Goal: Information Seeking & Learning: Understand process/instructions

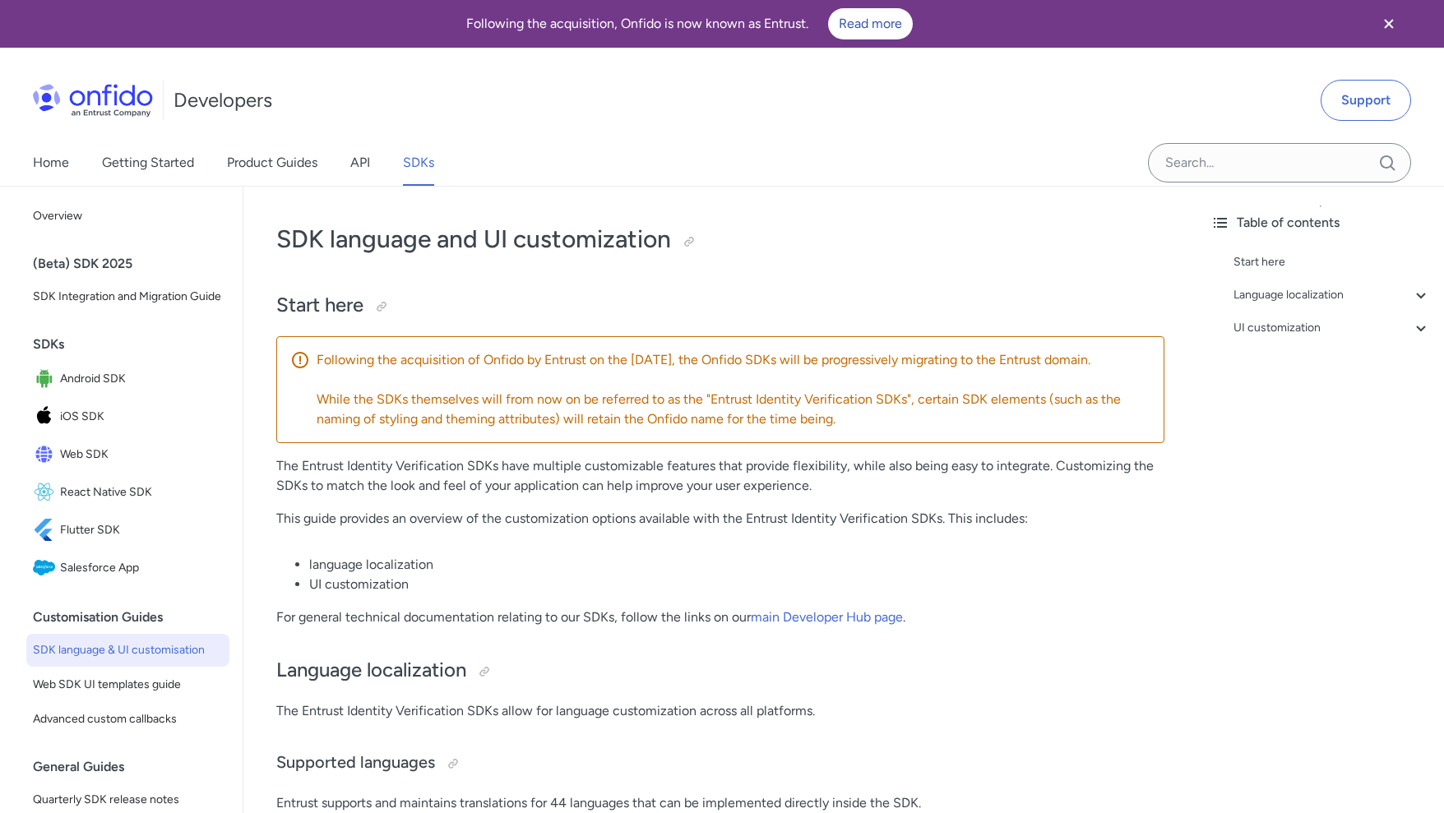
click at [613, 429] on p "While the SDKs themselves will from now on be referred to as the "Entrust Ident…" at bounding box center [734, 409] width 834 height 39
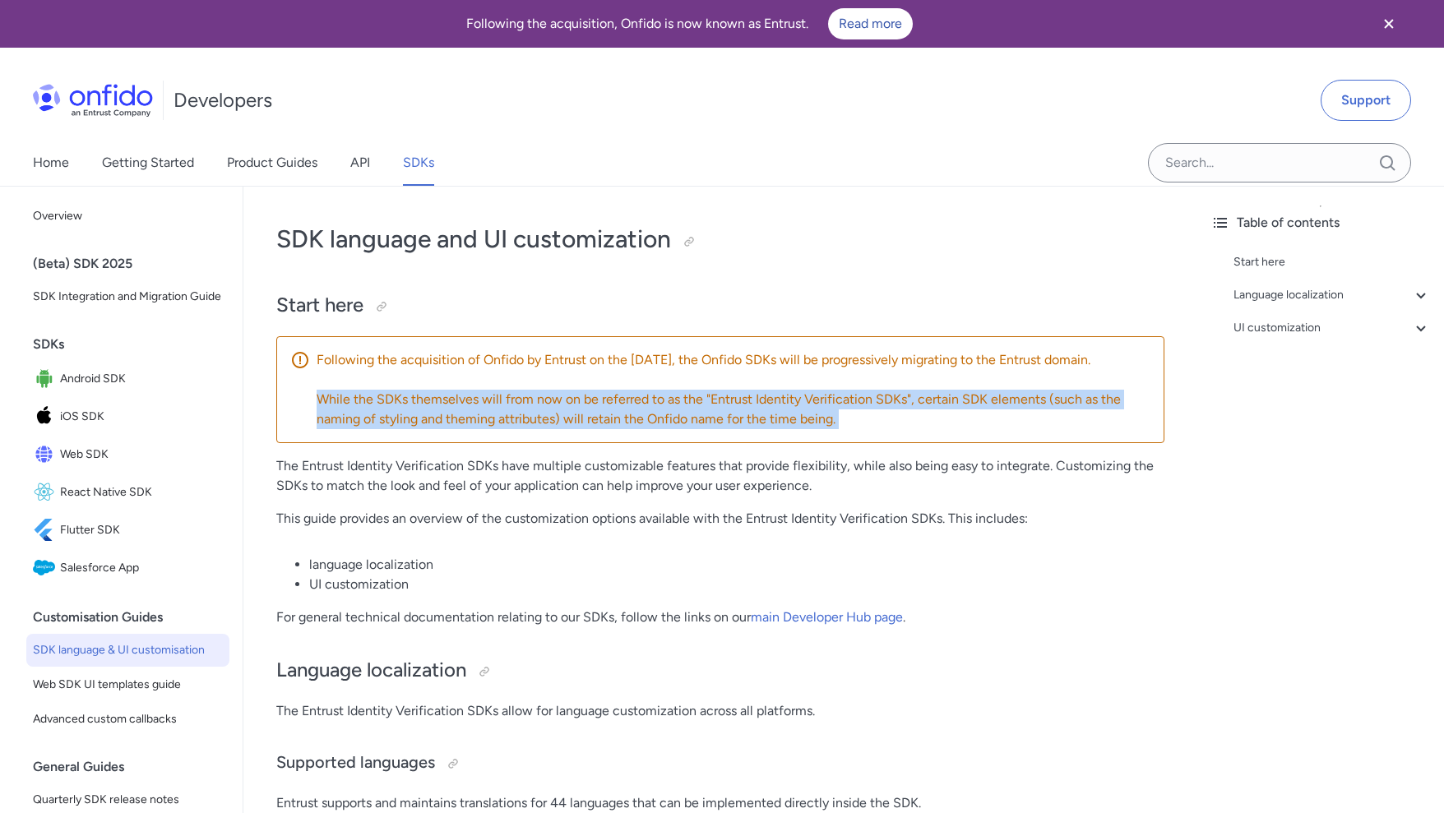
click at [615, 429] on p "While the SDKs themselves will from now on be referred to as the "Entrust Ident…" at bounding box center [734, 409] width 834 height 39
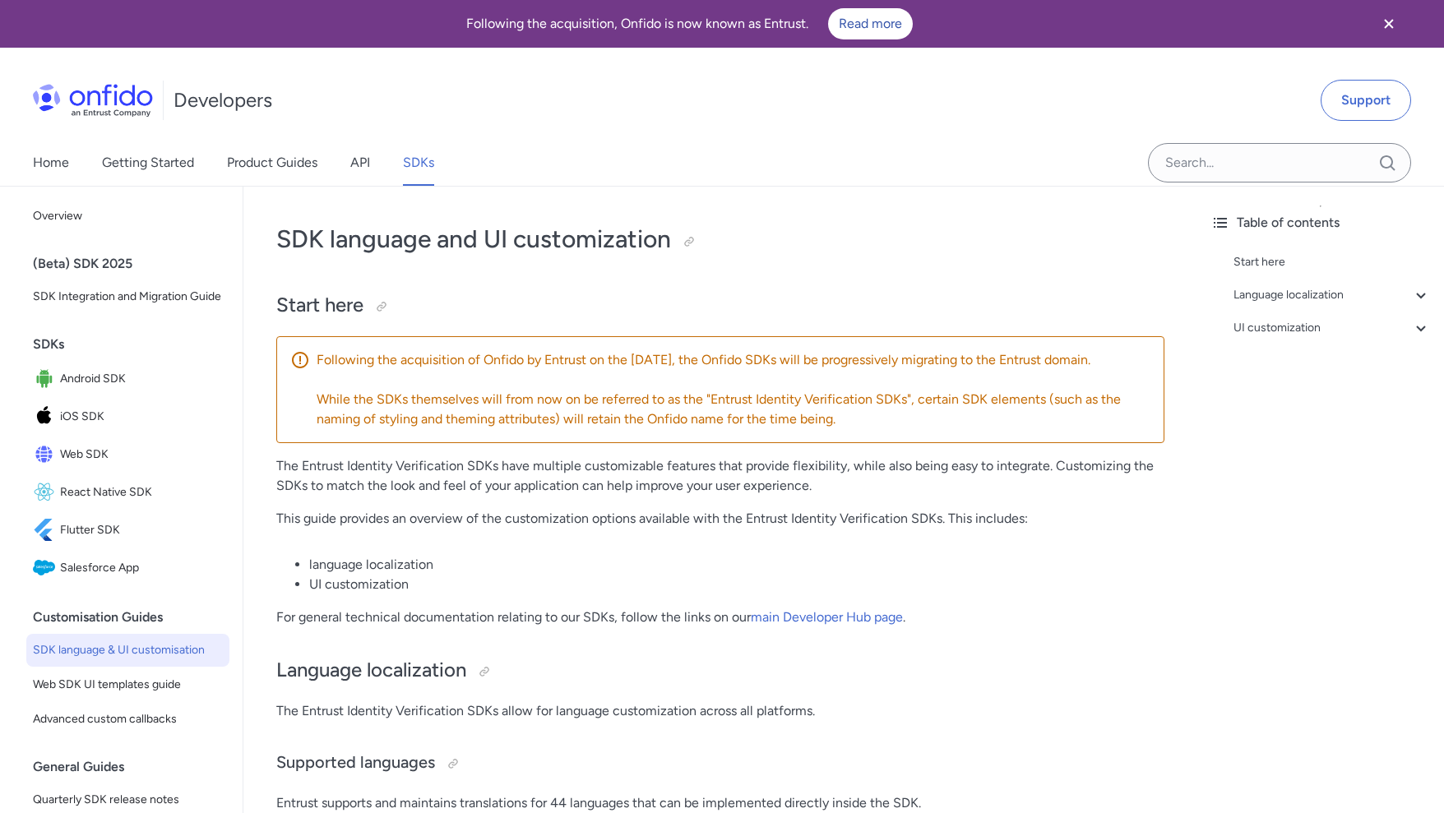
click at [615, 429] on p "While the SDKs themselves will from now on be referred to as the "Entrust Ident…" at bounding box center [734, 409] width 834 height 39
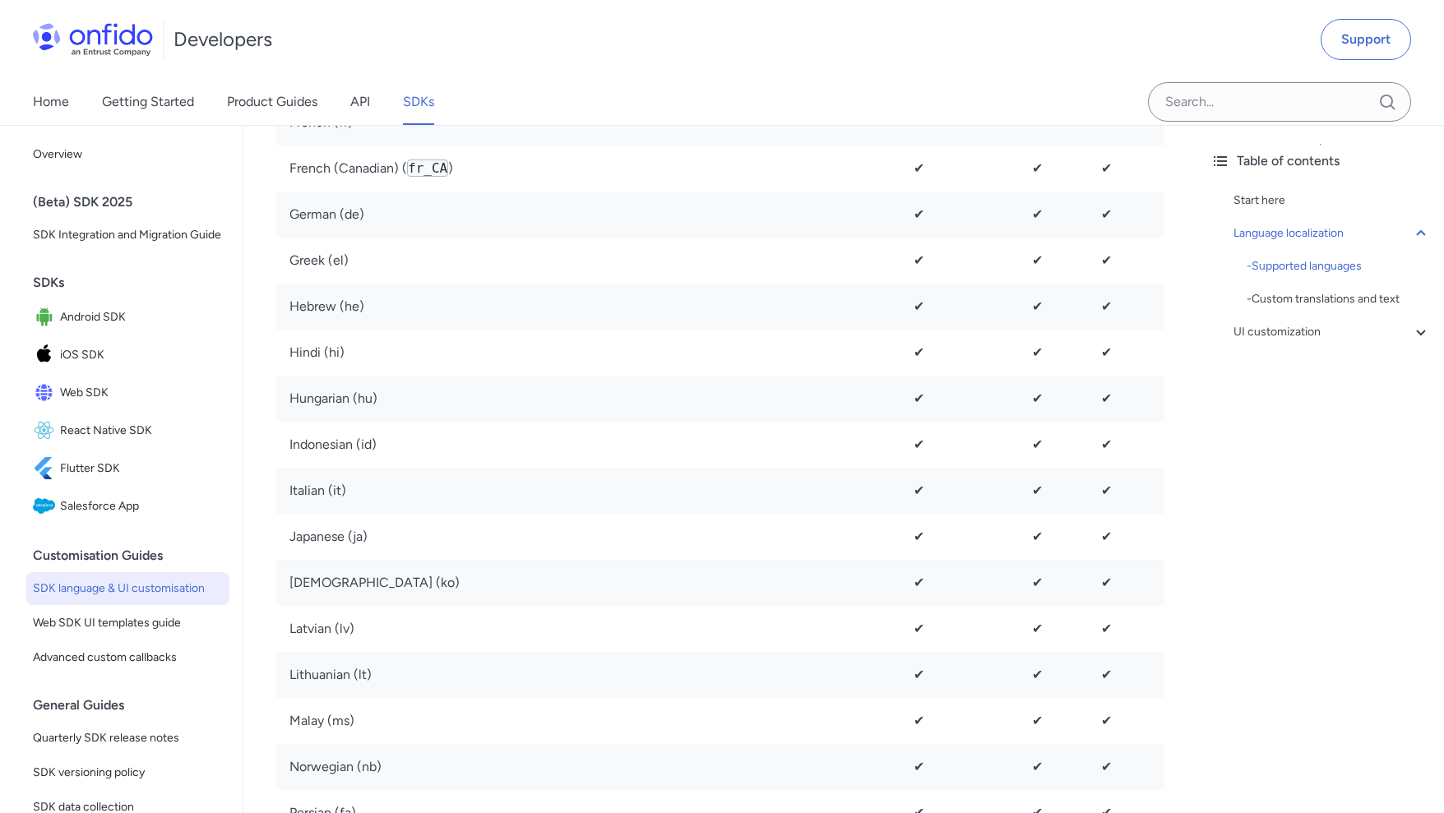
scroll to position [2569, 0]
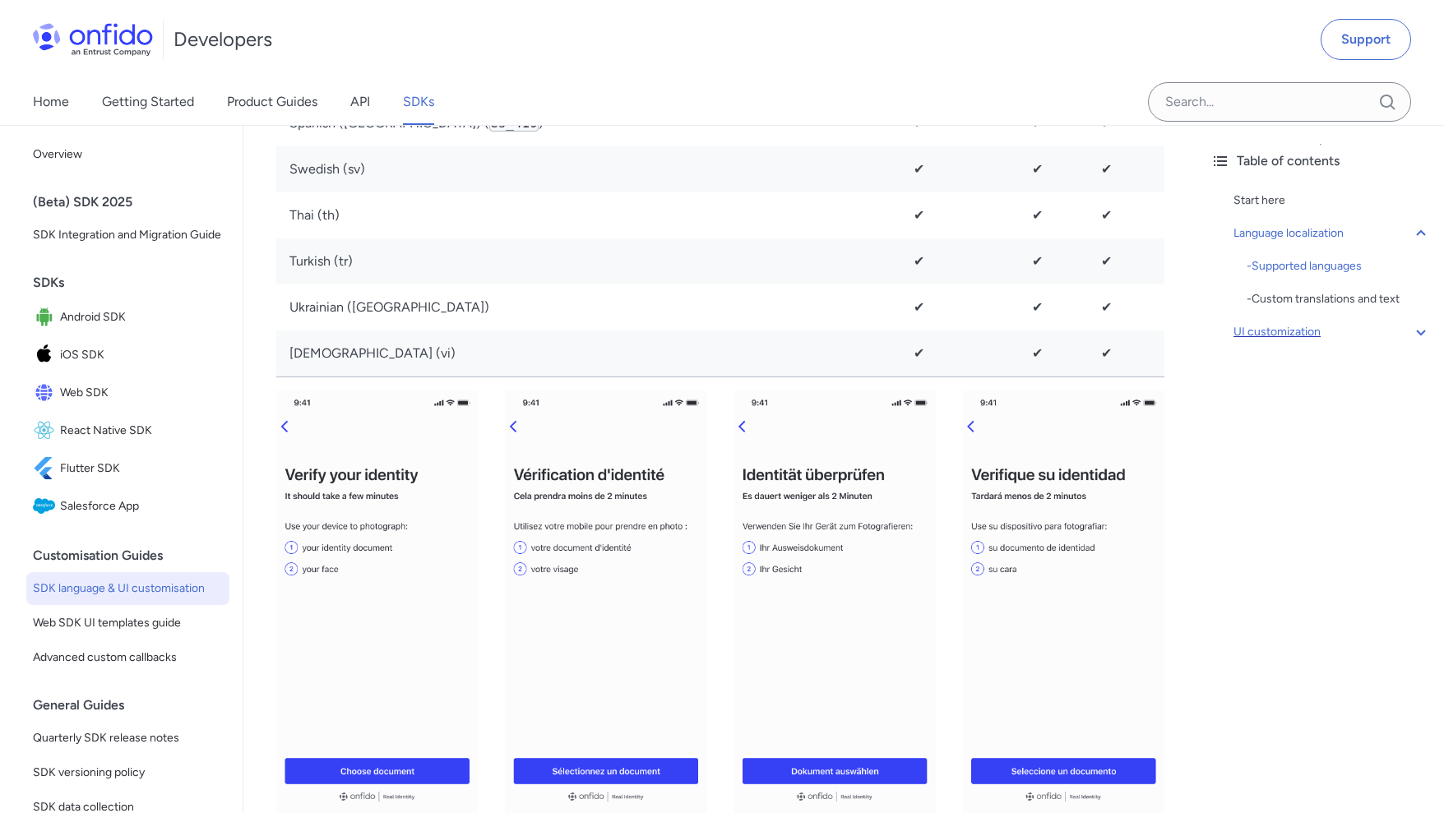
click at [1280, 336] on div "UI customization" at bounding box center [1332, 332] width 197 height 20
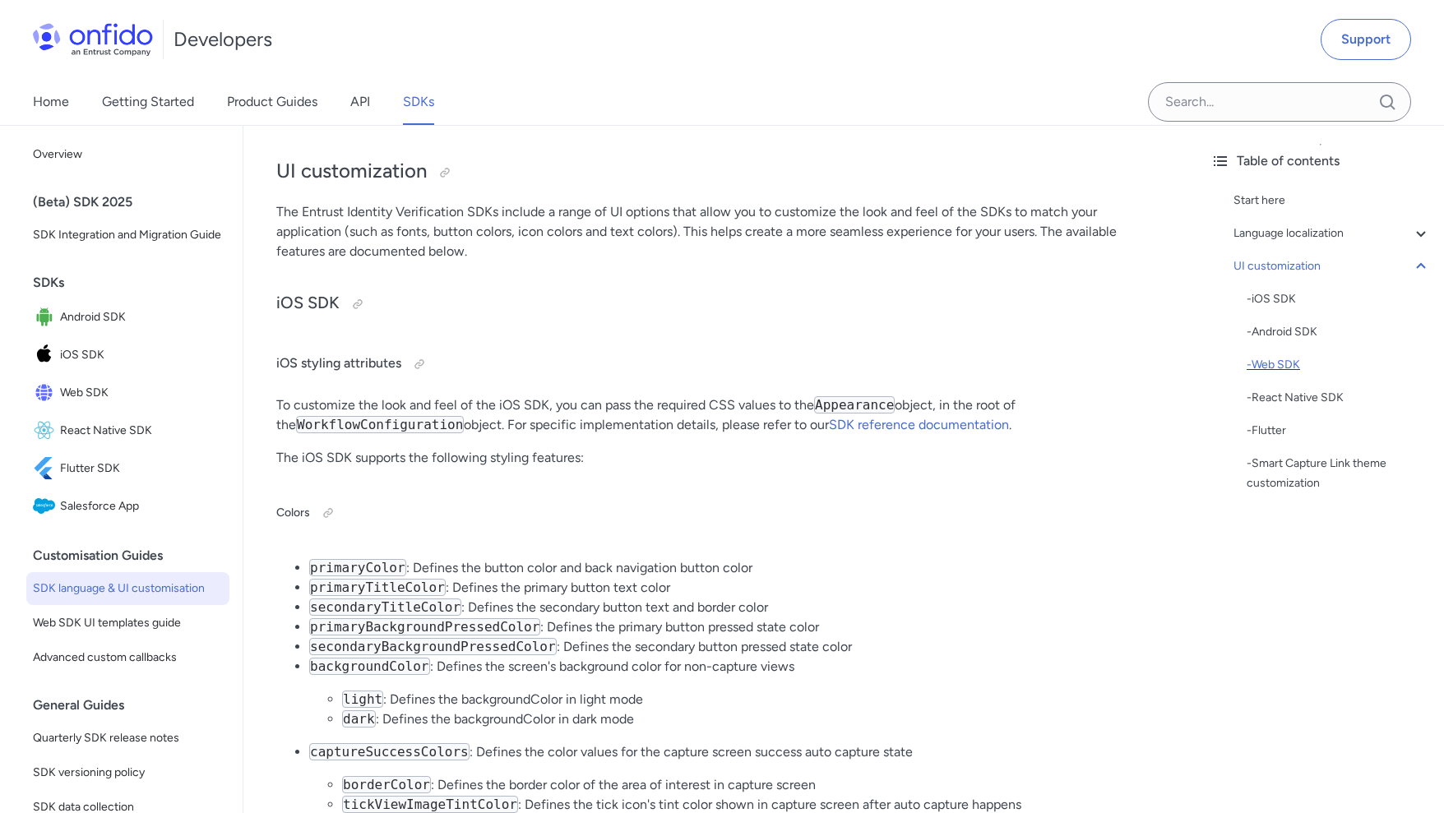
click at [1289, 372] on div "- Web SDK" at bounding box center [1339, 365] width 184 height 20
